Goal: Task Accomplishment & Management: Manage account settings

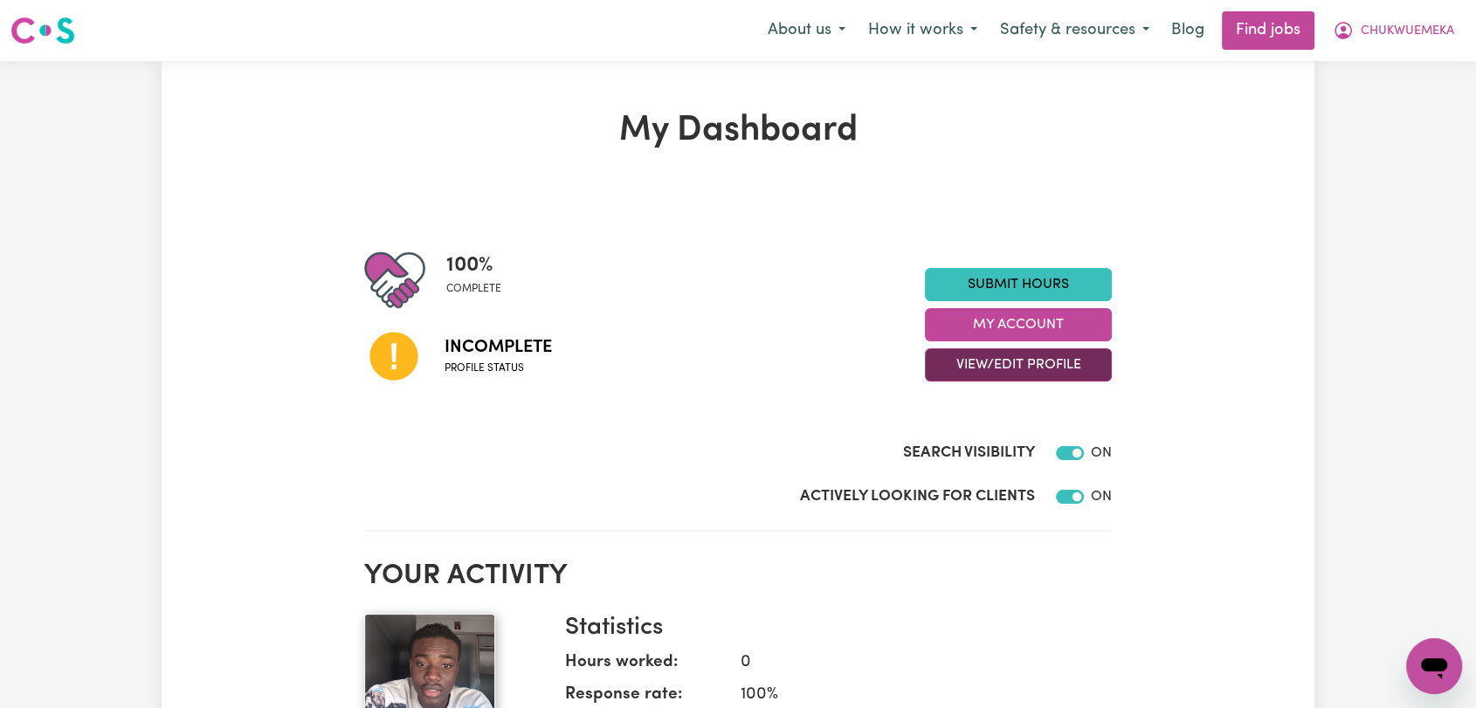
click at [1006, 357] on button "View/Edit Profile" at bounding box center [1018, 364] width 187 height 33
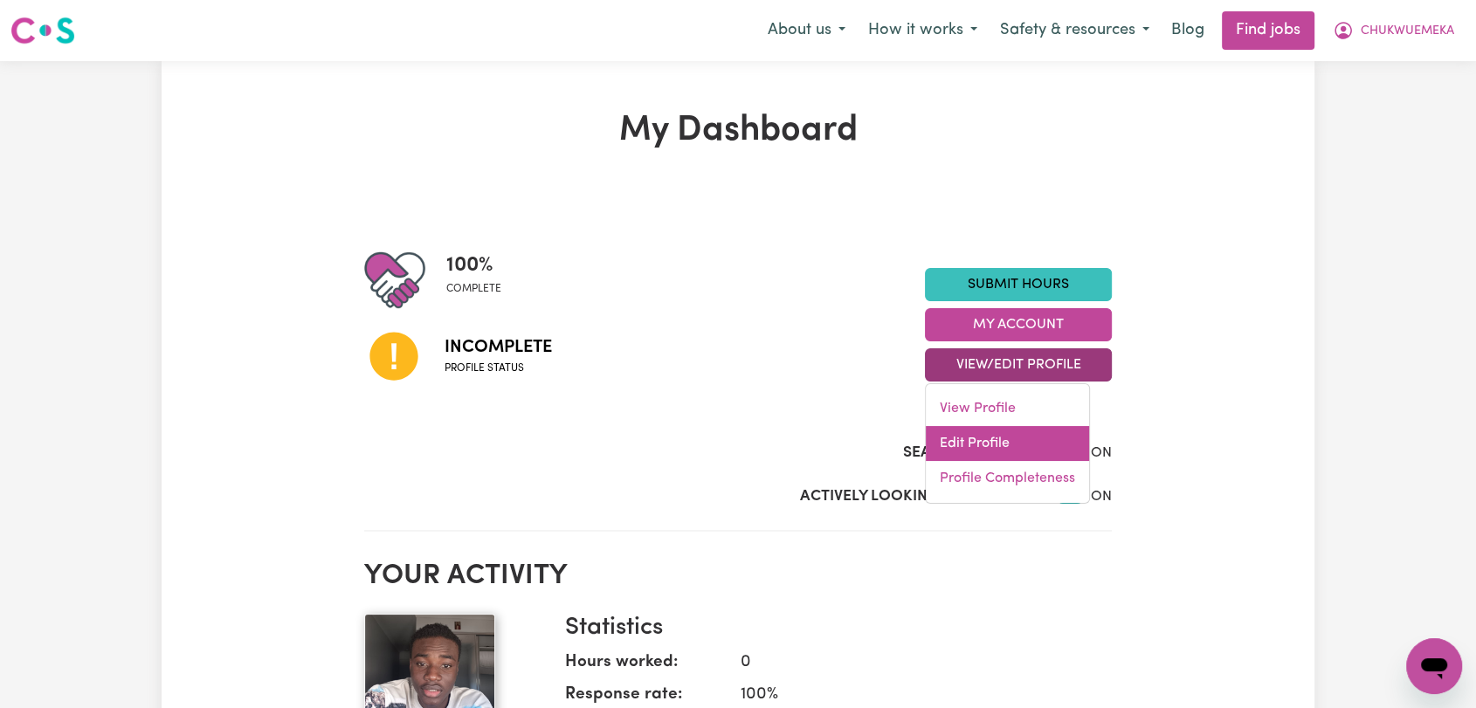
click at [1000, 444] on link "Edit Profile" at bounding box center [1007, 443] width 163 height 35
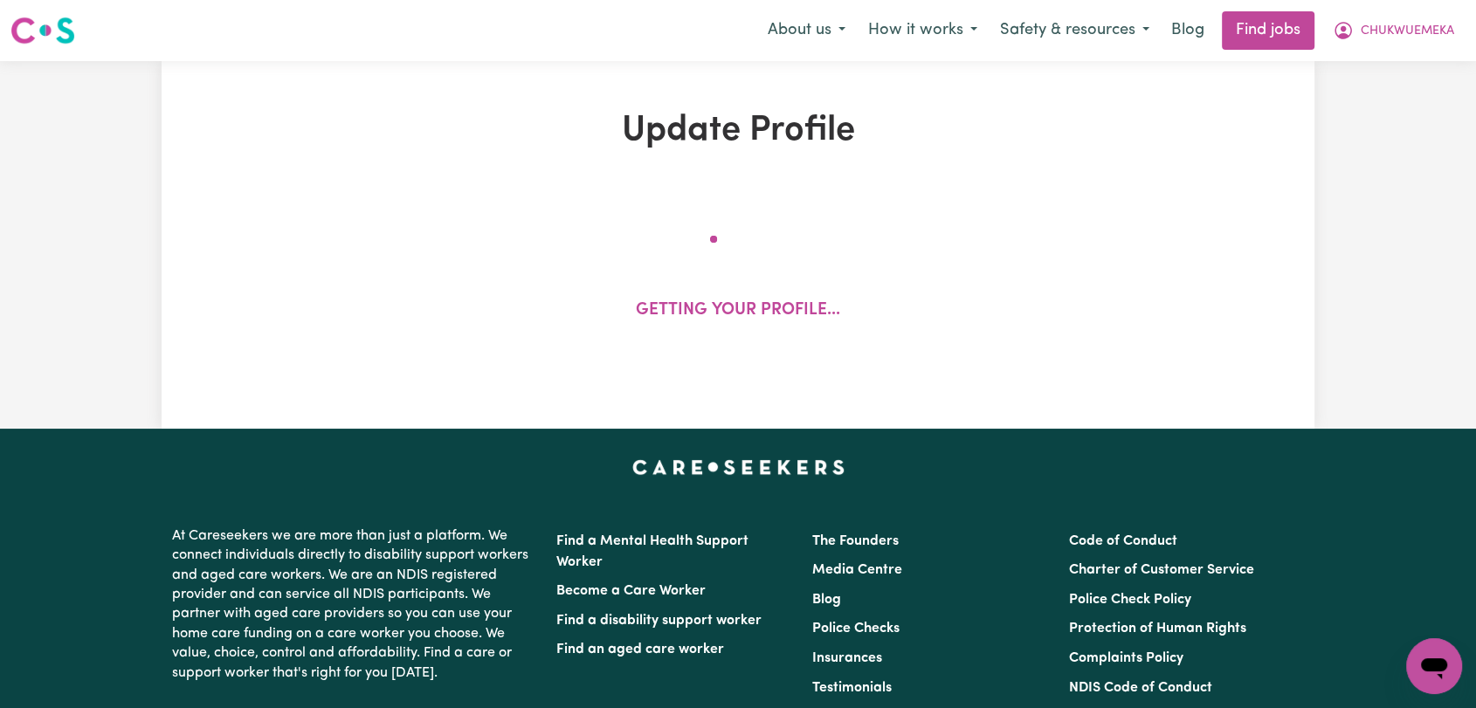
select select "[DEMOGRAPHIC_DATA]"
select select "Student Visa"
select select "Studying a healthcare related degree or qualification"
select select "40"
select select "55"
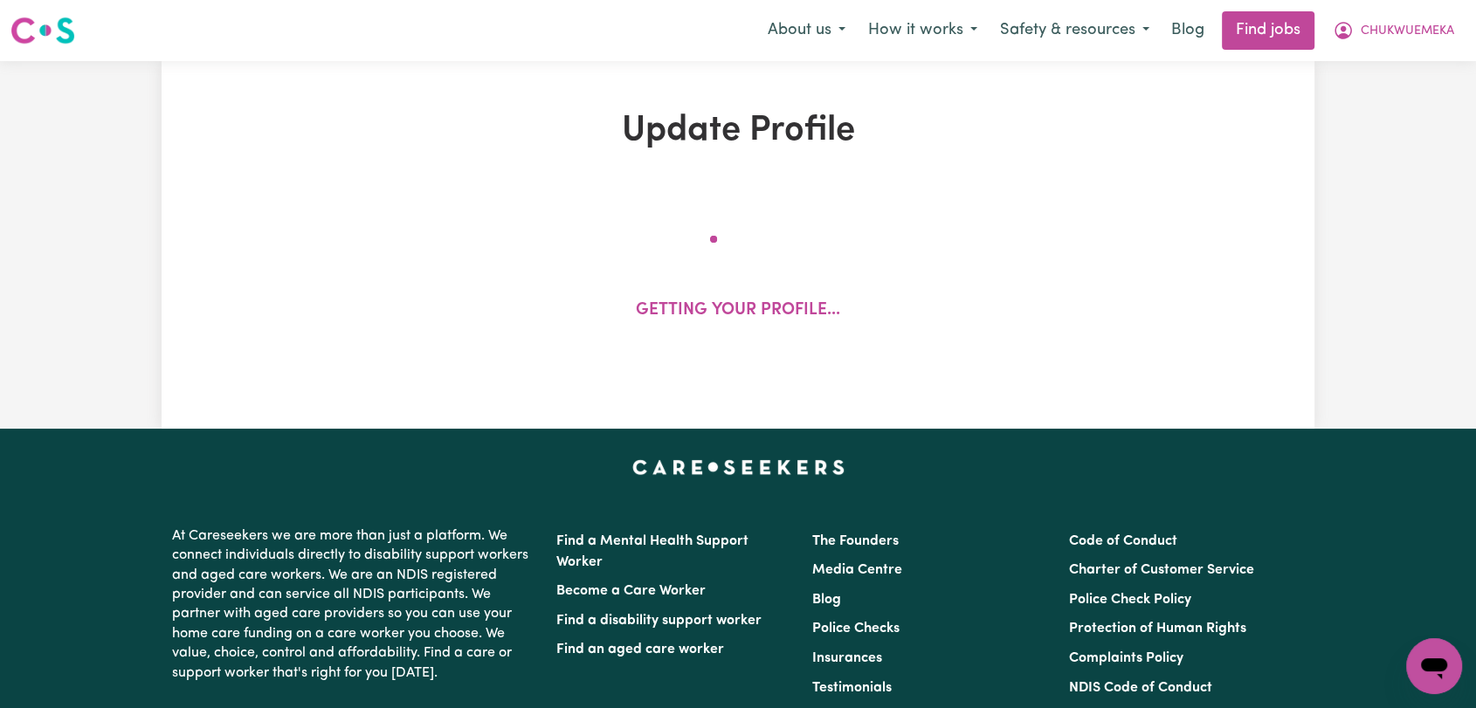
select select "65"
select select "75"
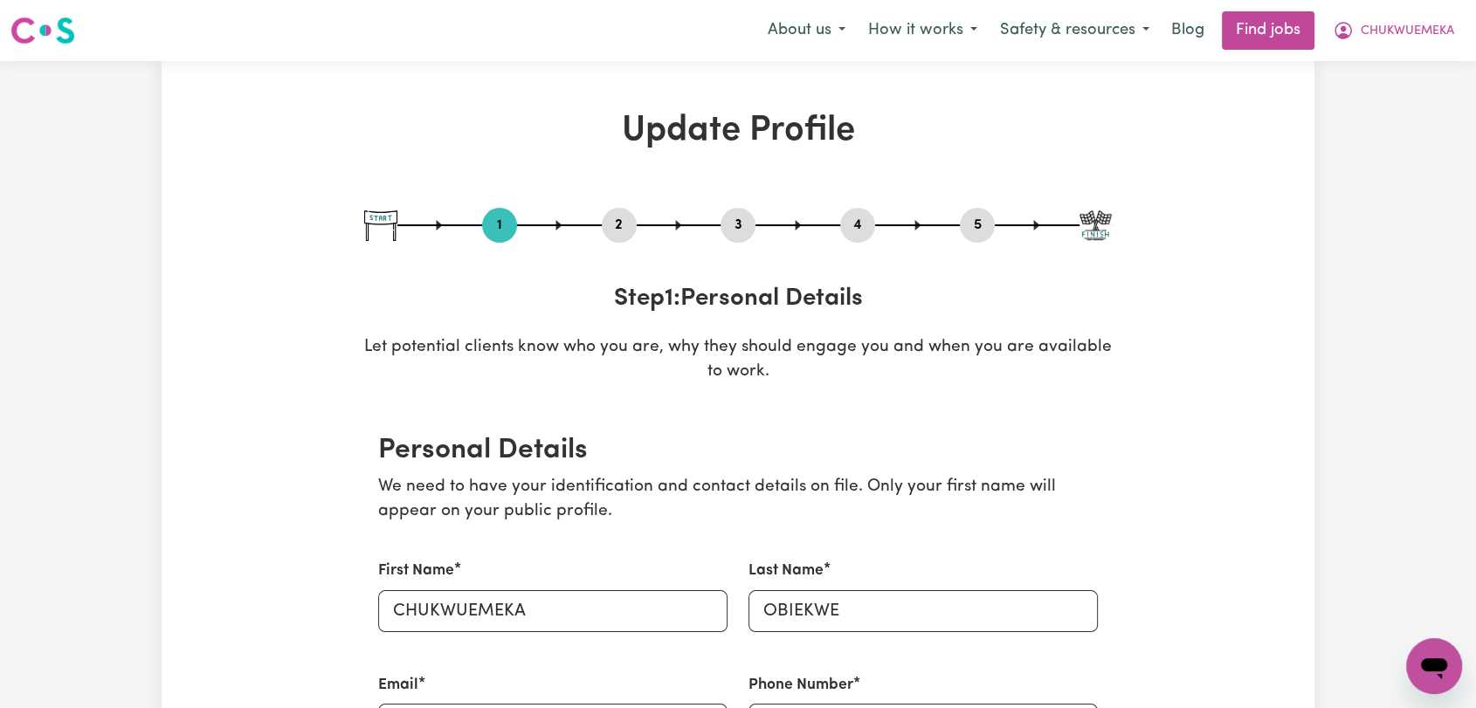
click at [617, 224] on button "2" at bounding box center [619, 225] width 35 height 23
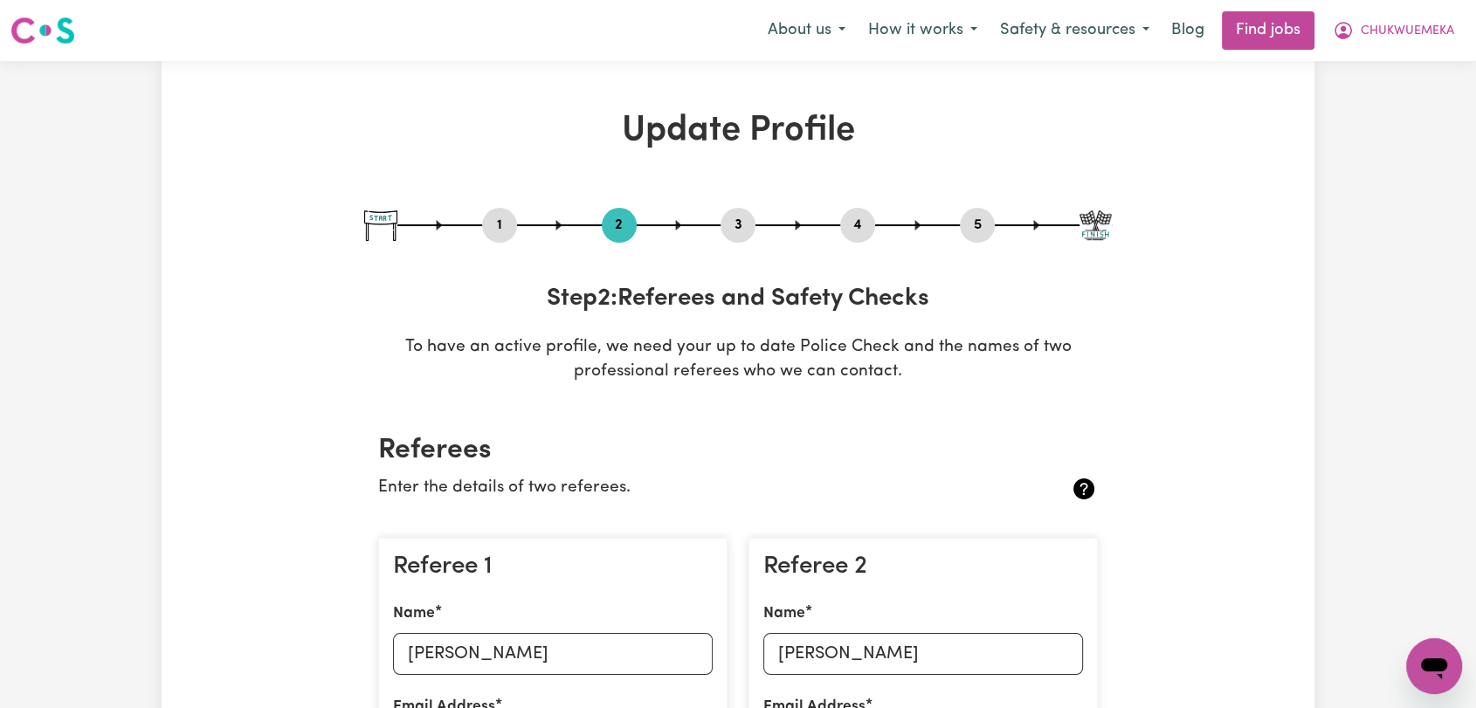
click at [729, 221] on button "3" at bounding box center [737, 225] width 35 height 23
select select "2023"
select select "2024"
select select "2023"
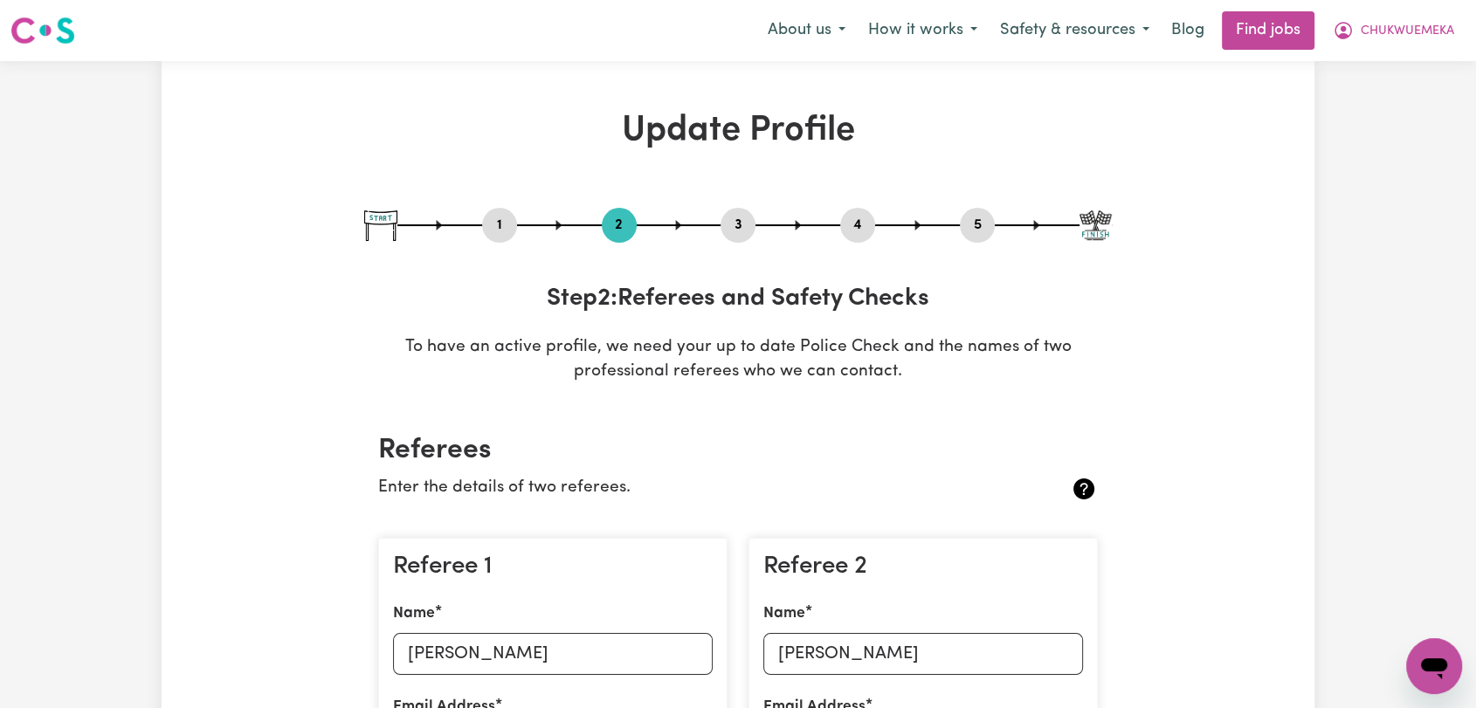
select select "Certificate III (Individual Support)"
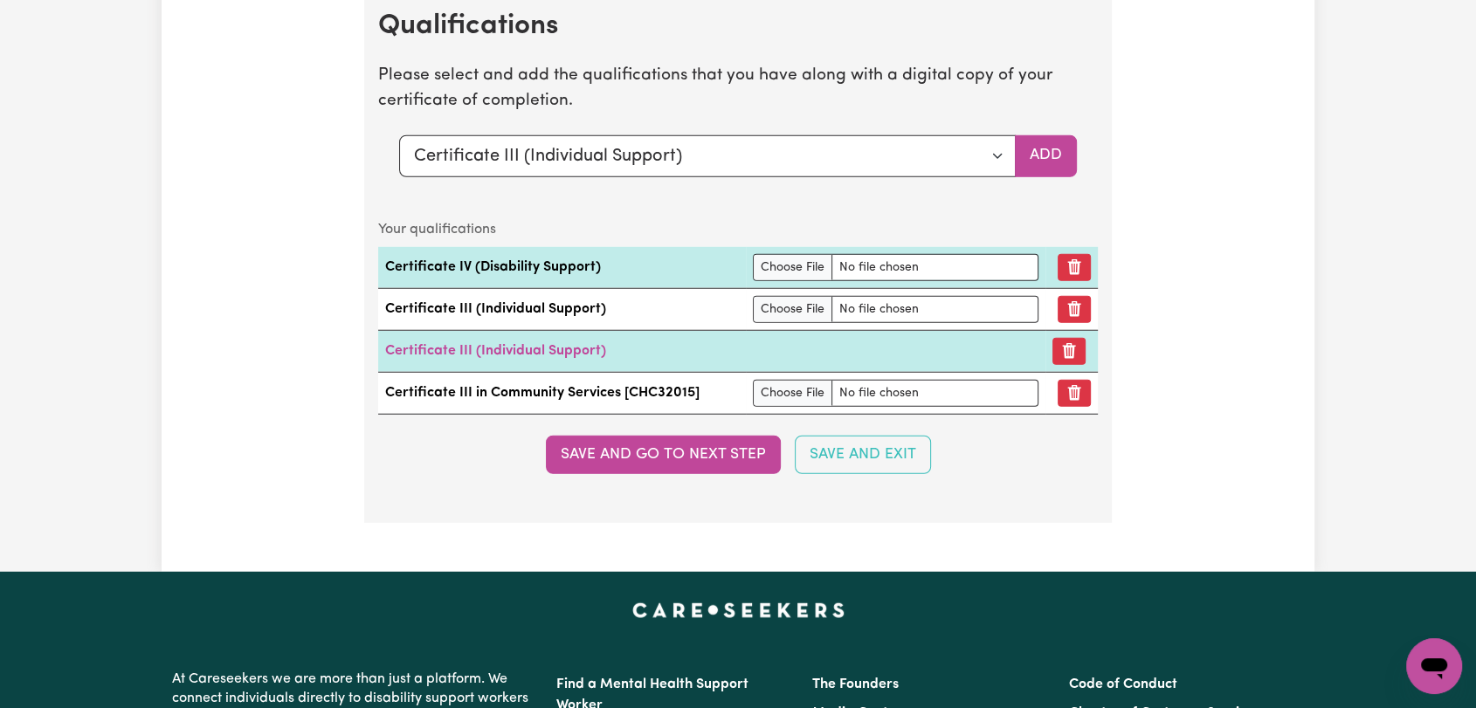
scroll to position [4657, 0]
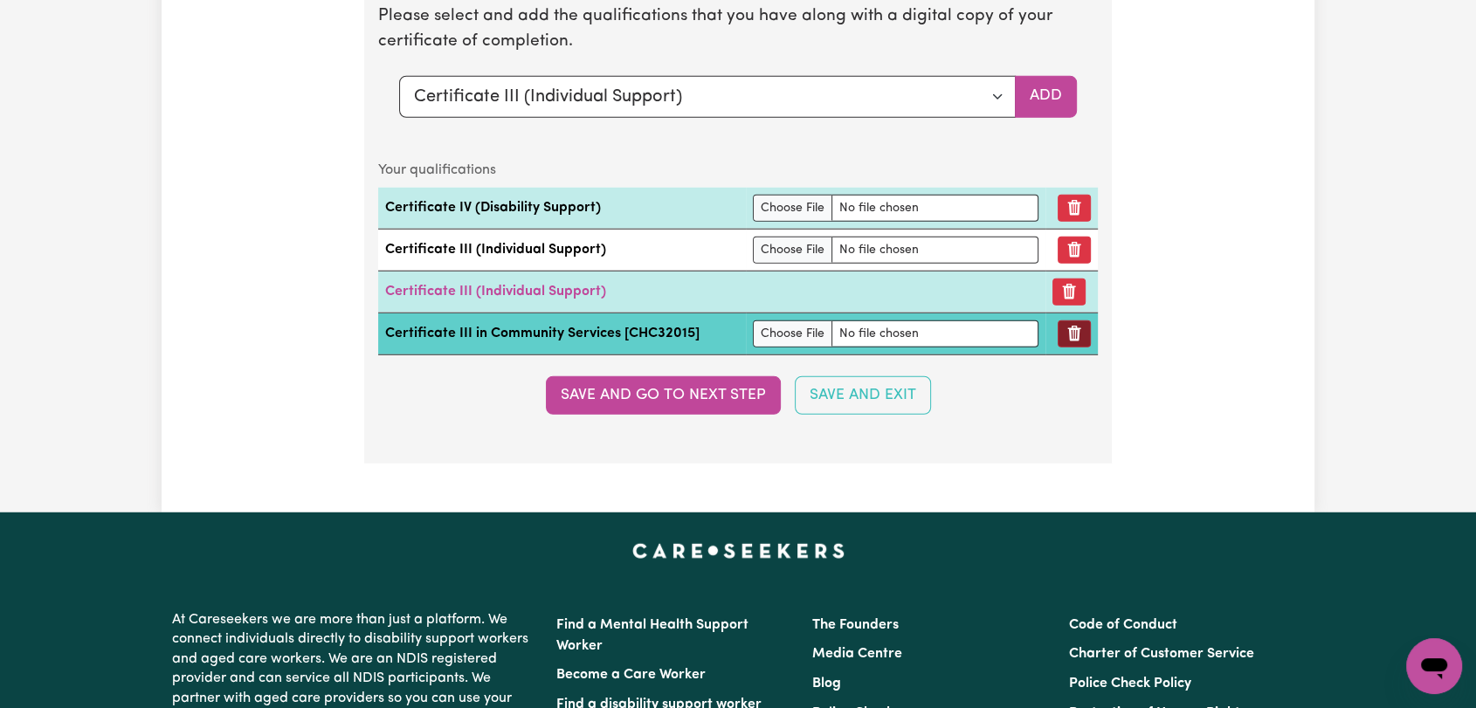
click at [1073, 327] on icon "Remove qualification" at bounding box center [1074, 335] width 13 height 16
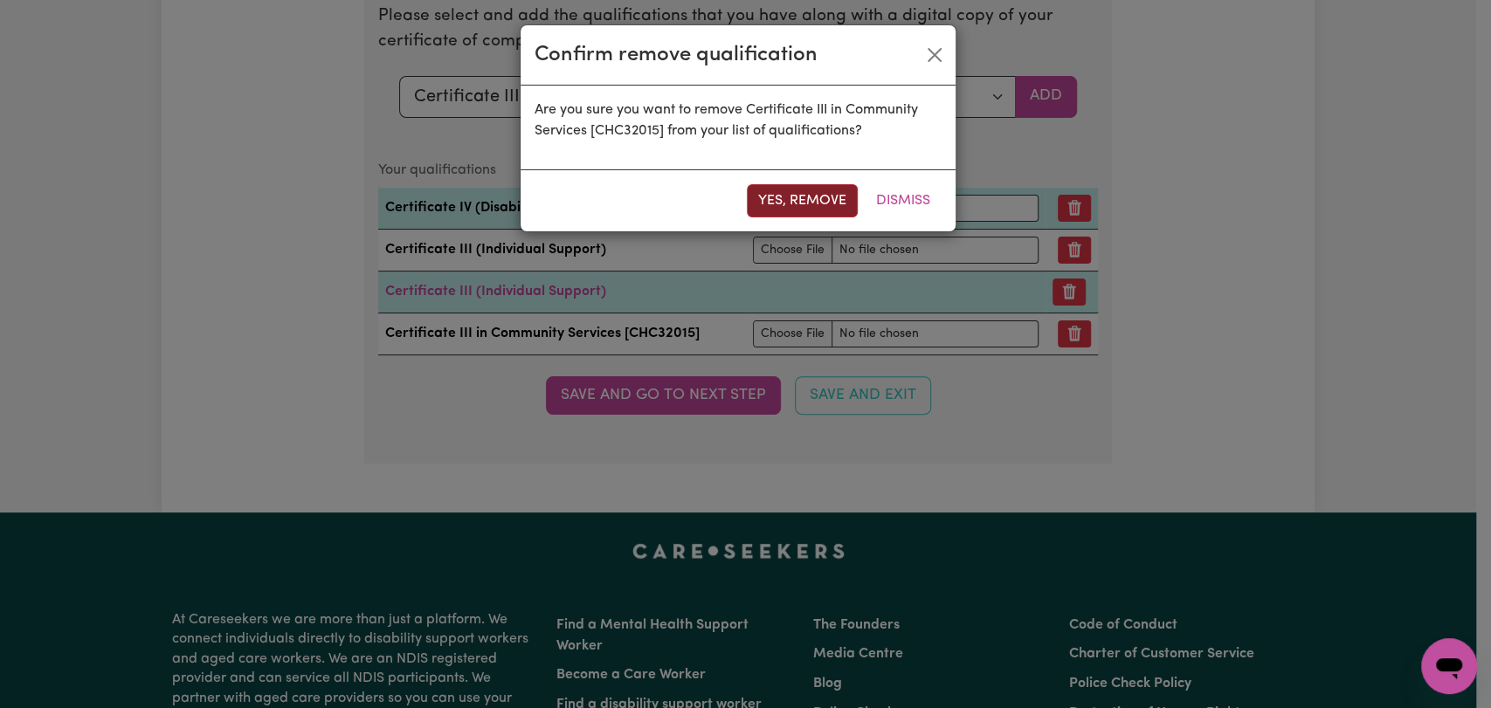
click at [810, 203] on button "Yes, remove" at bounding box center [802, 200] width 111 height 33
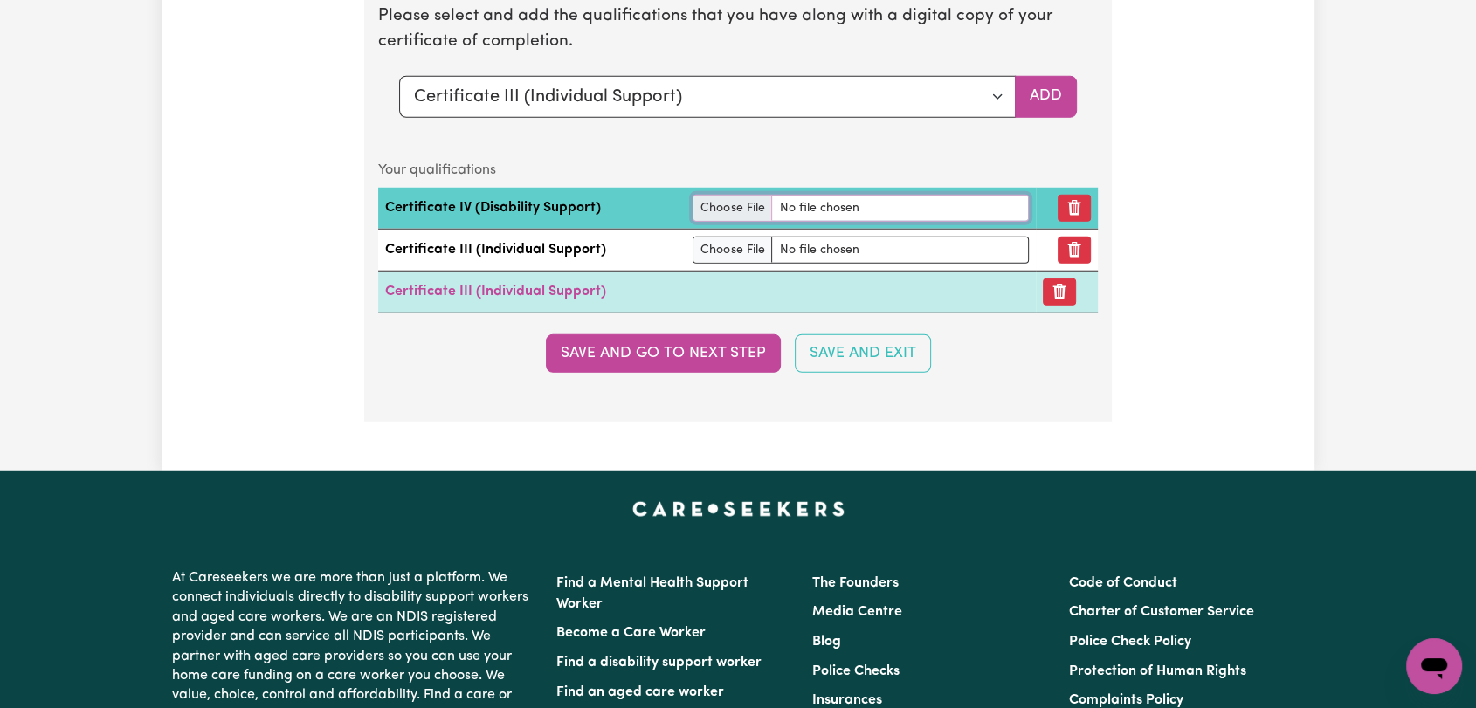
click at [706, 195] on input "file" at bounding box center [861, 208] width 336 height 27
type input "C:\fakepath\[PERSON_NAME] - Certificate IV Disability --.pdf"
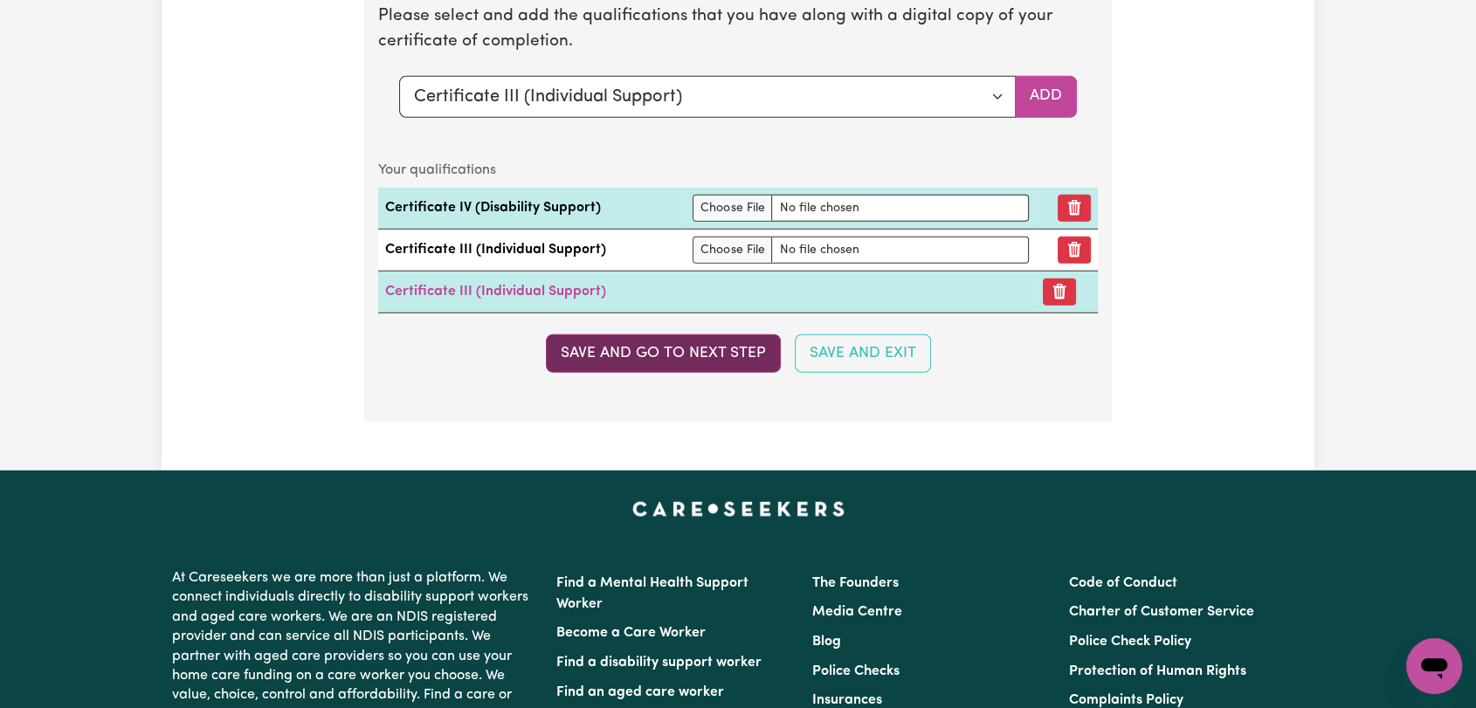
click at [720, 348] on button "Save and go to next step" at bounding box center [663, 353] width 235 height 38
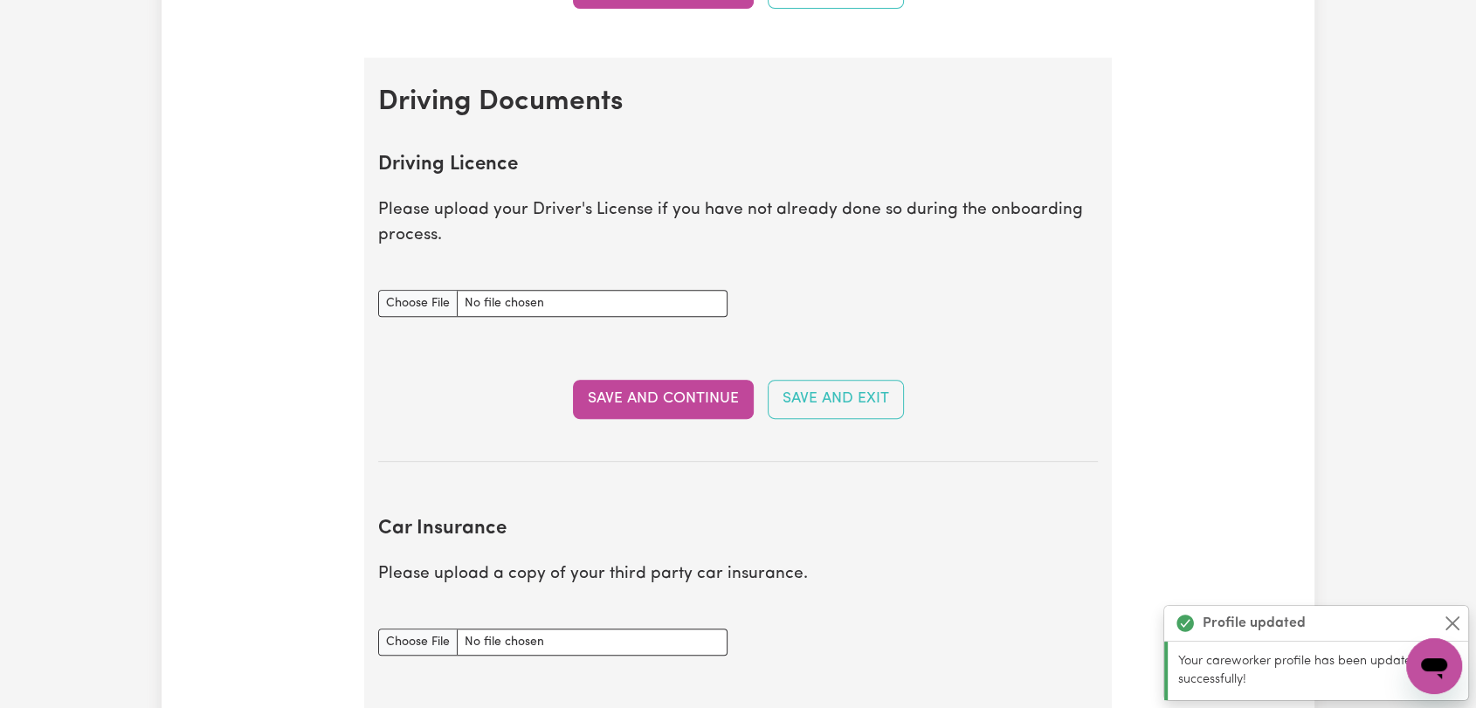
scroll to position [194, 0]
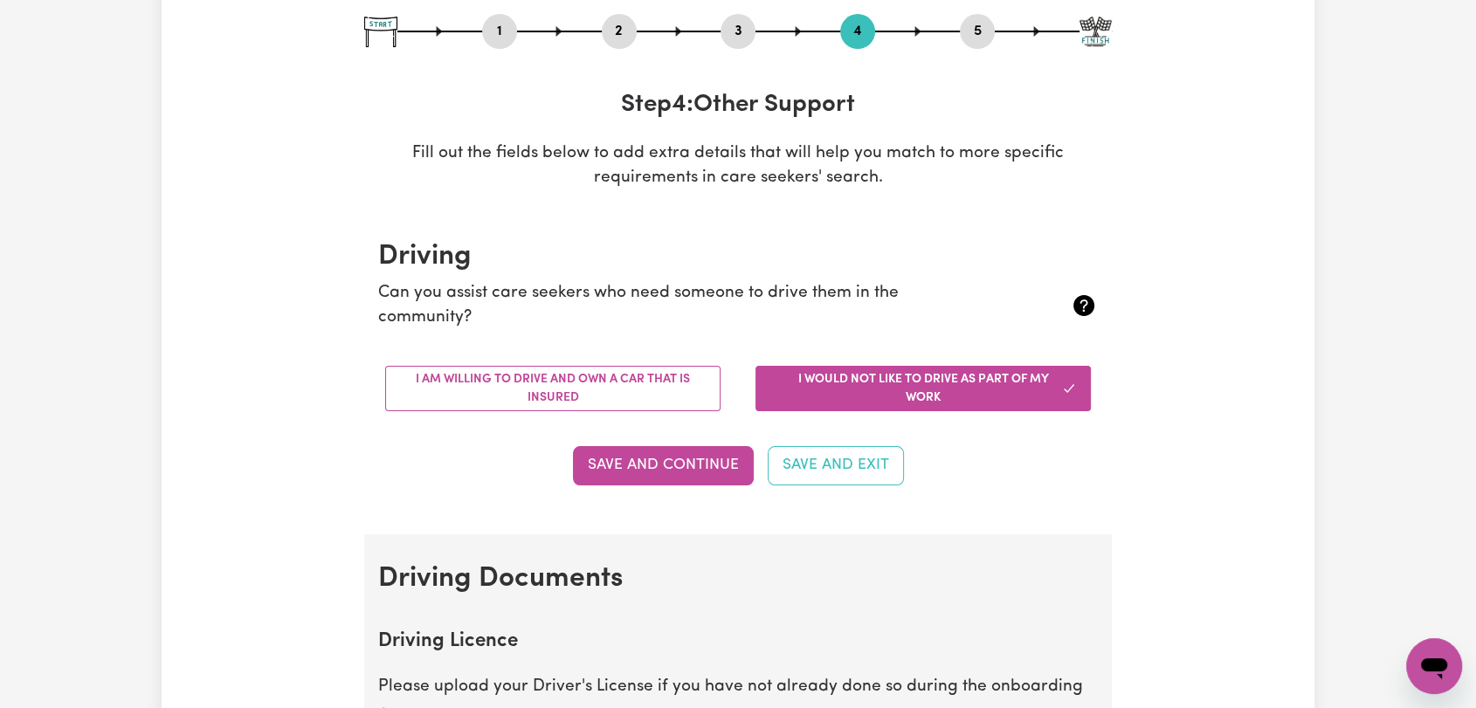
click at [985, 30] on button "5" at bounding box center [977, 31] width 35 height 23
select select "I am providing services privately on my own"
